Goal: Task Accomplishment & Management: Use online tool/utility

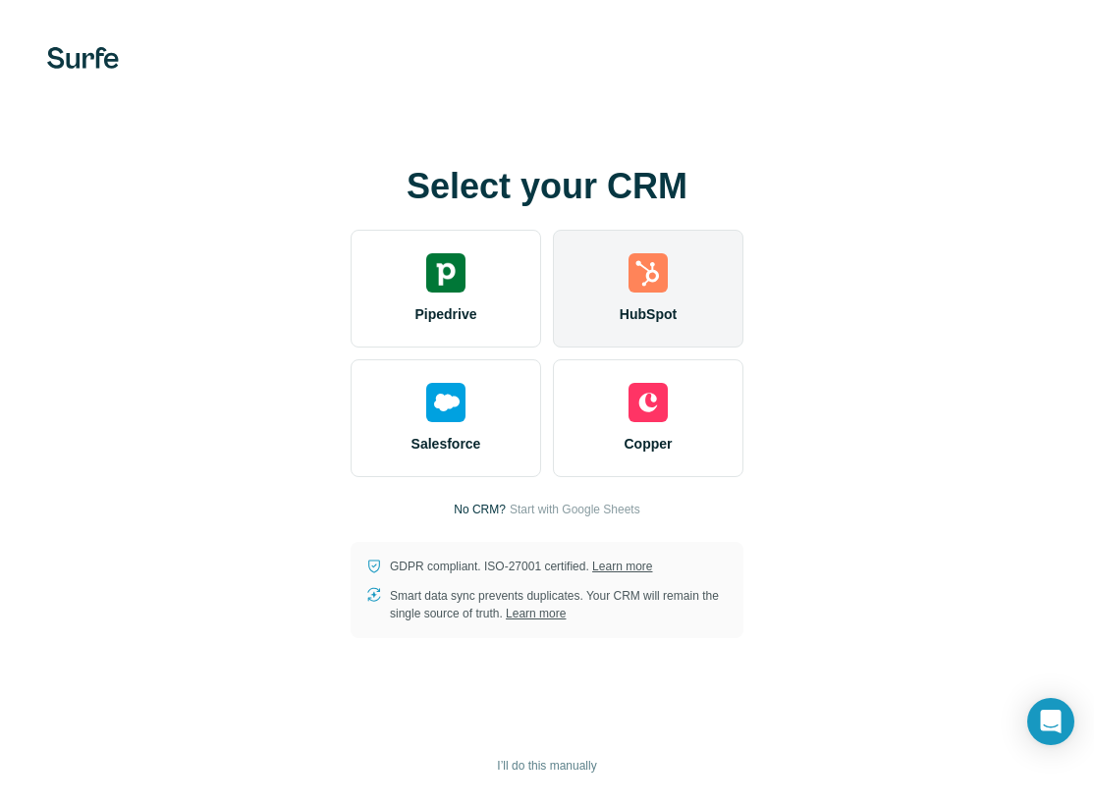
click at [648, 301] on div "HubSpot" at bounding box center [648, 289] width 191 height 118
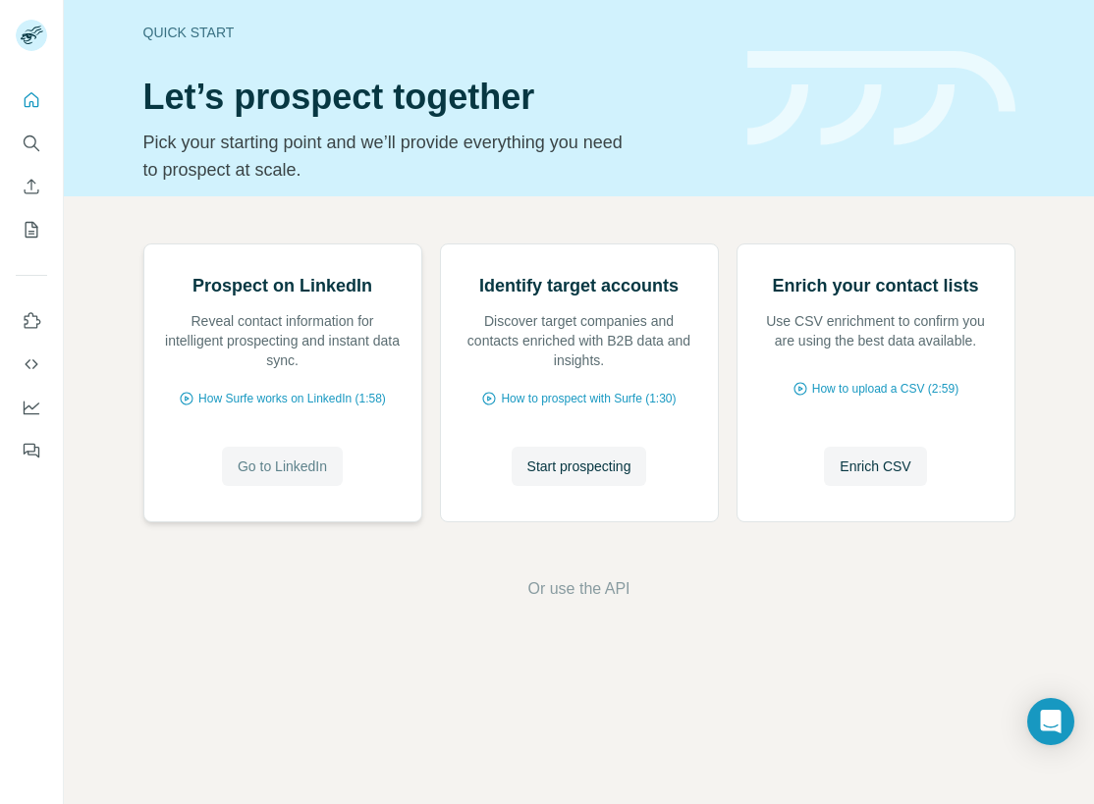
click at [276, 476] on span "Go to LinkedIn" at bounding box center [282, 467] width 89 height 20
